Goal: Information Seeking & Learning: Learn about a topic

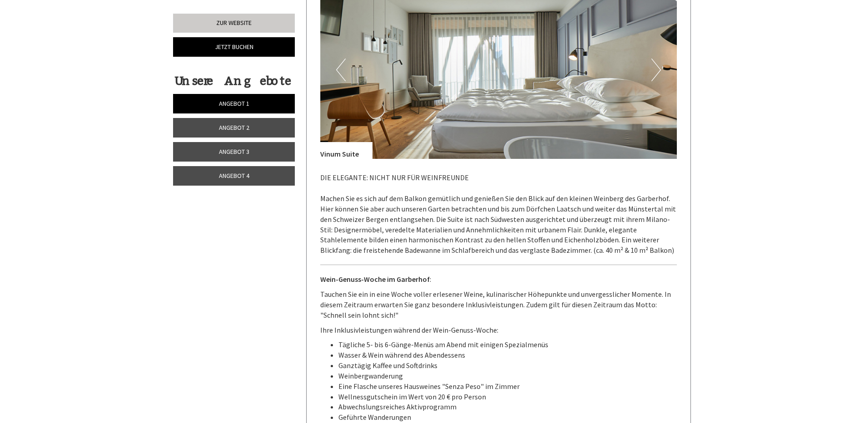
scroll to position [2226, 0]
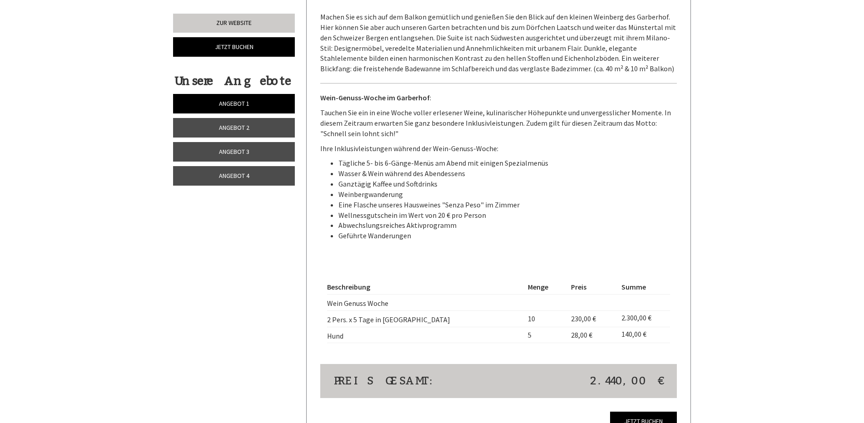
click at [388, 170] on li "Wasser & Wein während des Abendessens" at bounding box center [508, 174] width 339 height 10
click at [408, 170] on li "Wasser & Wein während des Abendessens" at bounding box center [508, 174] width 339 height 10
drag, startPoint x: 447, startPoint y: 183, endPoint x: 323, endPoint y: 179, distance: 124.1
click at [323, 179] on ul "Tägliche 5- bis 6-Gänge-Menüs am Abend mit einigen Spezialmenüs Wasser & Wein w…" at bounding box center [498, 199] width 357 height 83
drag, startPoint x: 323, startPoint y: 179, endPoint x: 435, endPoint y: 226, distance: 121.2
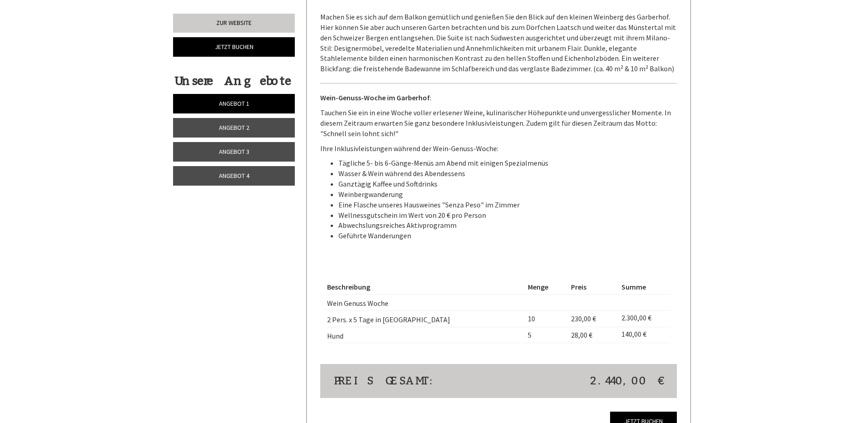
click at [435, 226] on li "Abwechslungsreiches Aktivprogramm" at bounding box center [508, 225] width 339 height 10
click at [409, 240] on li "Geführte Wanderungen" at bounding box center [508, 236] width 339 height 10
drag, startPoint x: 436, startPoint y: 240, endPoint x: 344, endPoint y: 218, distance: 94.4
click at [344, 218] on ul "Tägliche 5- bis 6-Gänge-Menüs am Abend mit einigen Spezialmenüs Wasser & Wein w…" at bounding box center [498, 199] width 357 height 83
drag, startPoint x: 344, startPoint y: 218, endPoint x: 437, endPoint y: 254, distance: 99.6
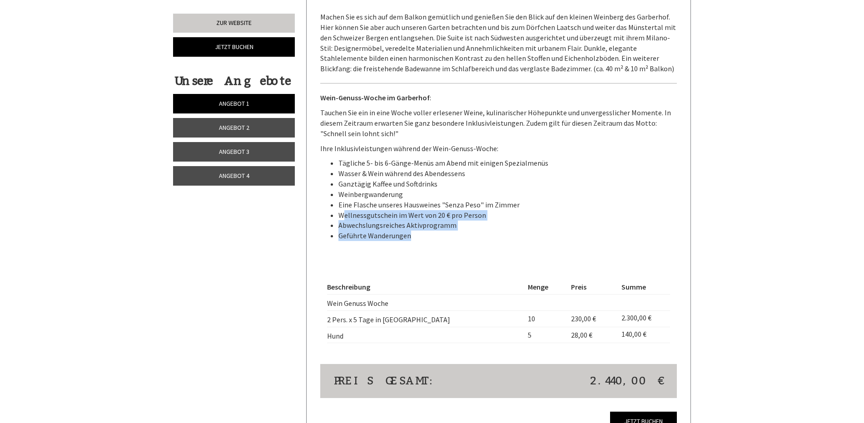
click at [437, 254] on div "DIE ELEGANTE: NICHT NUR FÜR WEINFREUNDE Machen Sie es sich auf dem Balkon gemüt…" at bounding box center [498, 118] width 357 height 282
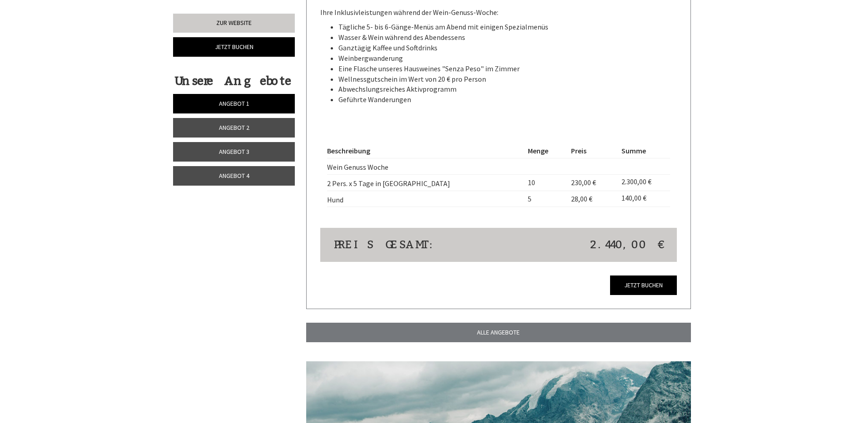
scroll to position [2226, 0]
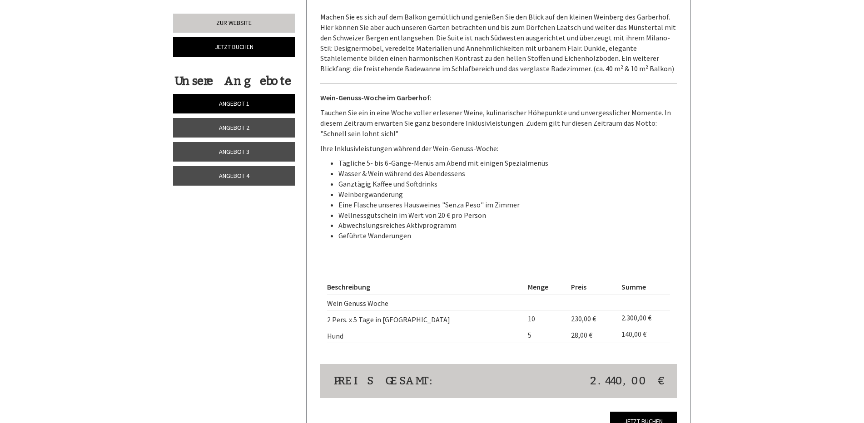
click at [405, 189] on li "Ganztägig Kaffee und Softdrinks" at bounding box center [508, 184] width 339 height 10
click at [408, 192] on li "Weinbergwanderung" at bounding box center [508, 194] width 339 height 10
click at [418, 239] on li "Geführte Wanderungen" at bounding box center [508, 236] width 339 height 10
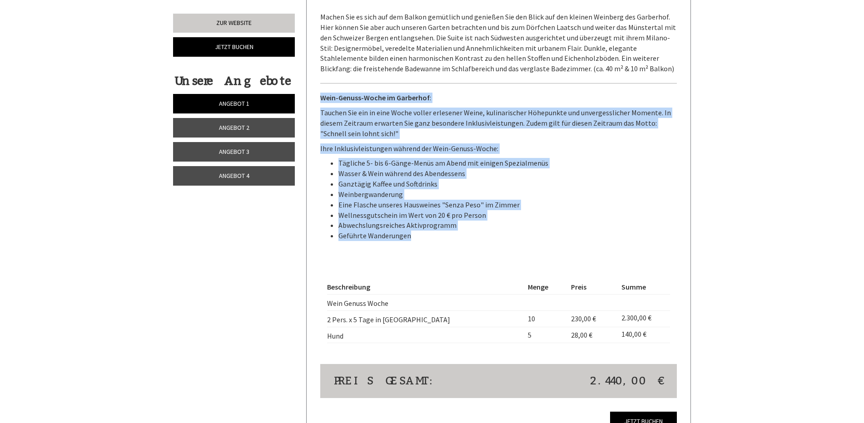
drag, startPoint x: 414, startPoint y: 238, endPoint x: 318, endPoint y: 97, distance: 171.0
click at [318, 97] on div "Angebot 3 von 4 Angebot für 5 Tage ab dem [DATE] - Weingenusswoche 1x Vinum Sui…" at bounding box center [499, 43] width 384 height 804
copy div "Wein-Genuss-Woche im Garberhof : Tauchen Sie ein in eine Woche voller erlesener…"
